Goal: Information Seeking & Learning: Learn about a topic

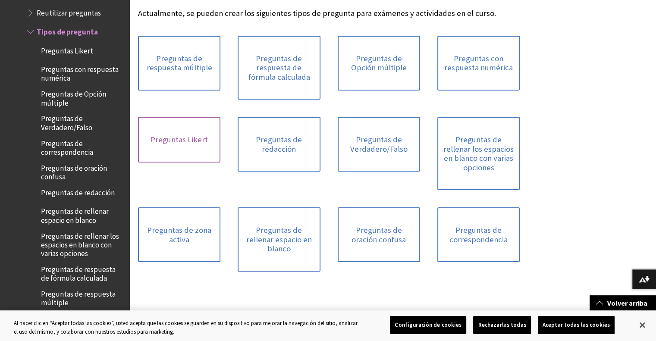
click at [160, 138] on link "Preguntas Likert" at bounding box center [179, 140] width 82 height 46
click at [180, 44] on link "Preguntas de respuesta múltiple" at bounding box center [179, 63] width 82 height 55
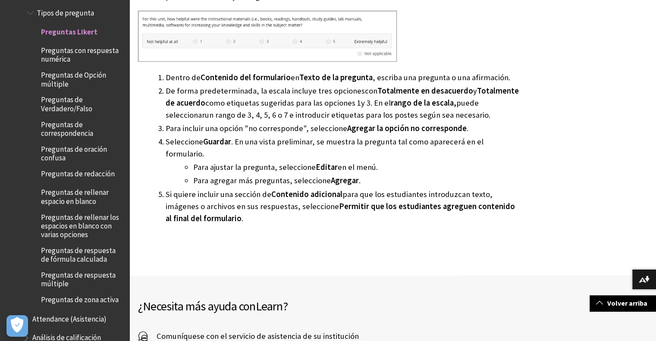
scroll to position [403, 0]
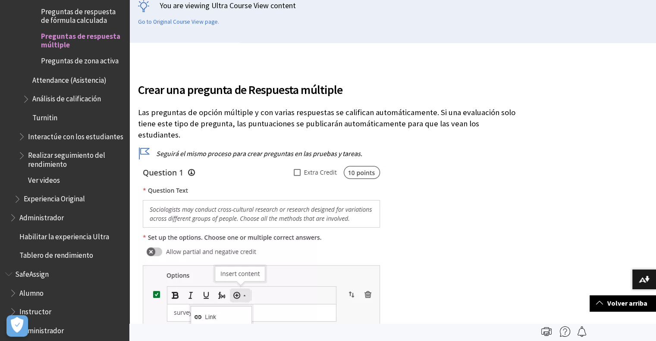
scroll to position [161, 0]
